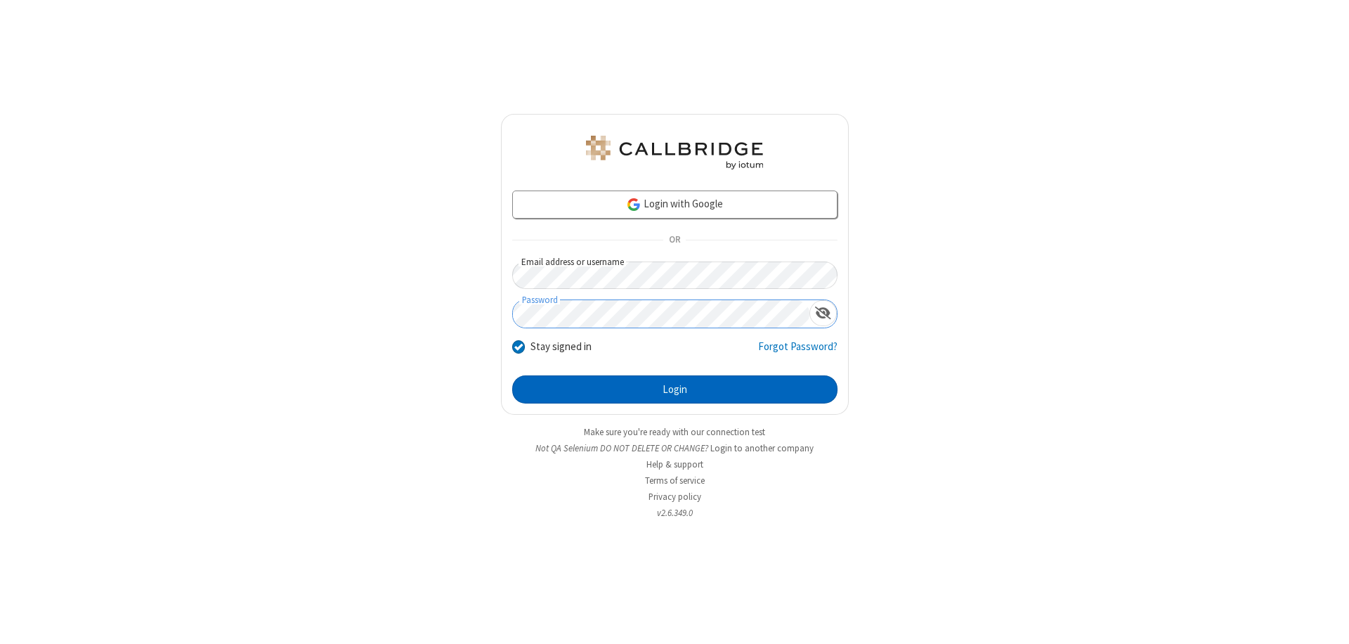
click at [675, 389] on button "Login" at bounding box center [674, 389] width 325 height 28
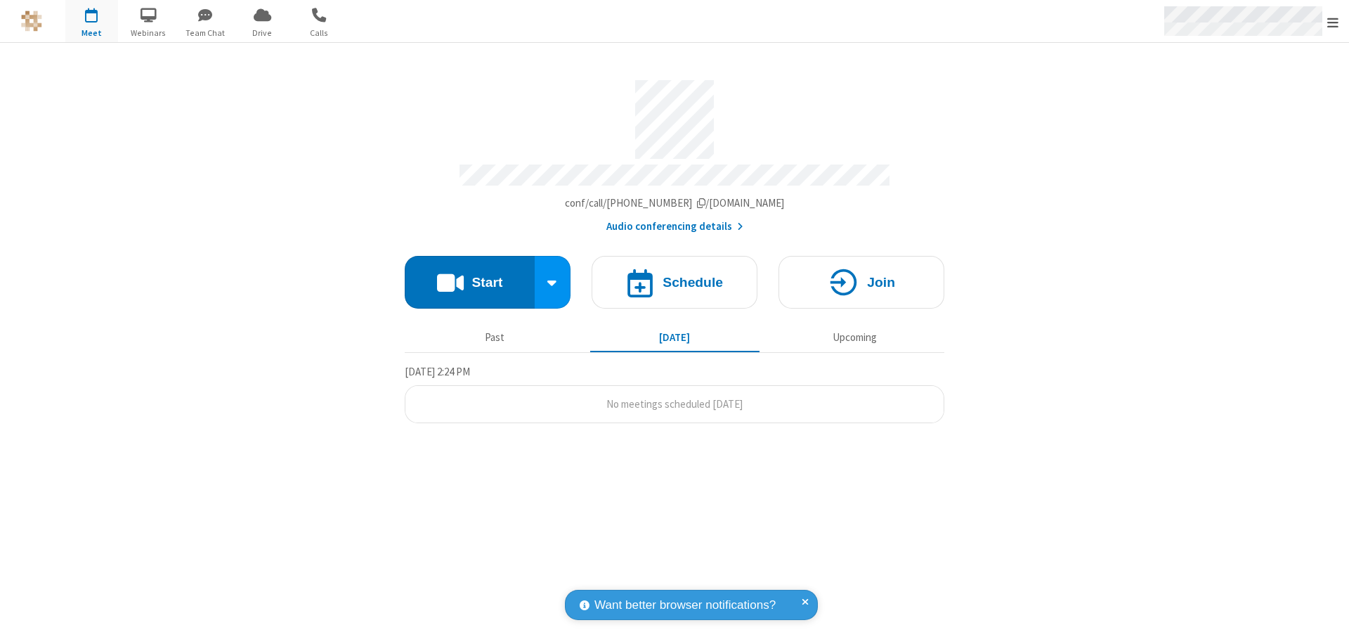
click at [1333, 22] on span "Open menu" at bounding box center [1332, 22] width 11 height 14
click at [262, 32] on span "Drive" at bounding box center [262, 33] width 53 height 13
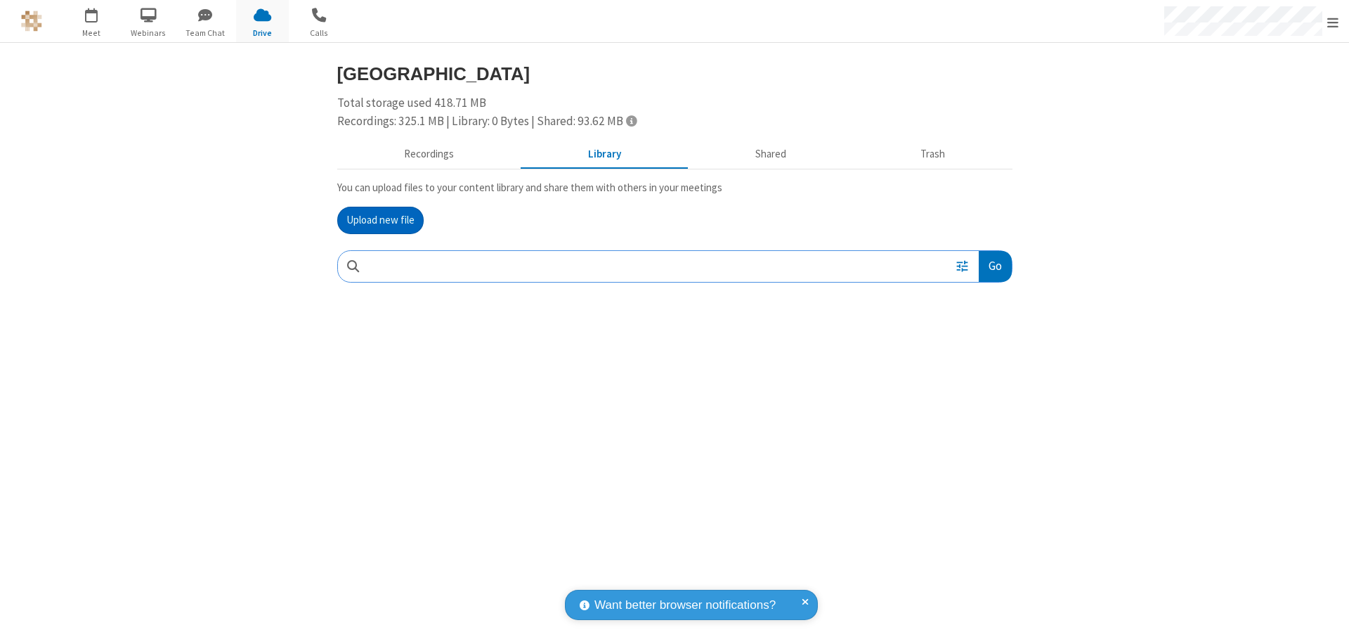
click at [380, 220] on button "Upload new file" at bounding box center [380, 221] width 86 height 28
